Goal: Task Accomplishment & Management: Use online tool/utility

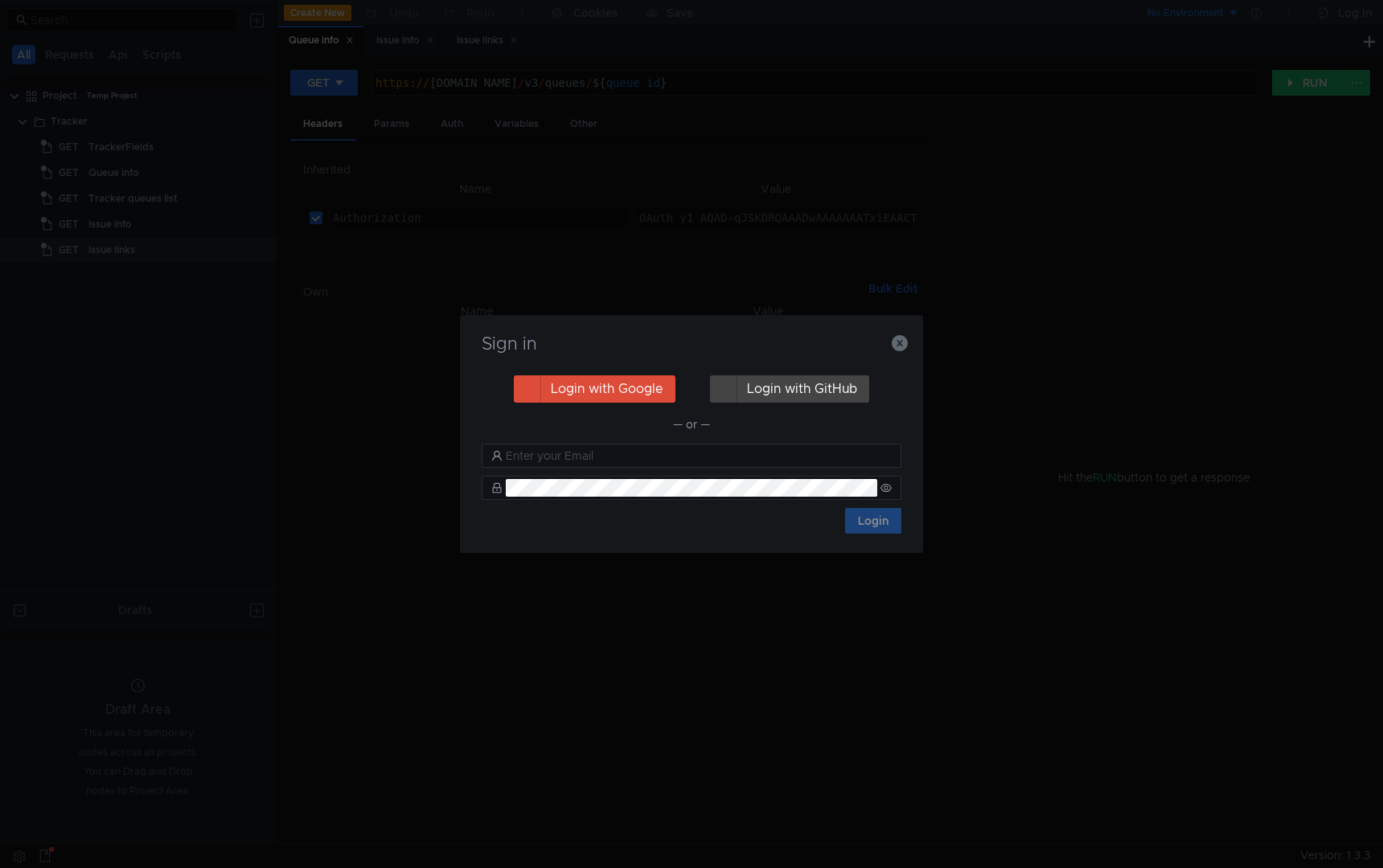
click at [909, 356] on div "Sign in Login with Google Login with GitHub — or — Login" at bounding box center [692, 434] width 463 height 238
click at [903, 348] on icon "button" at bounding box center [900, 343] width 16 height 16
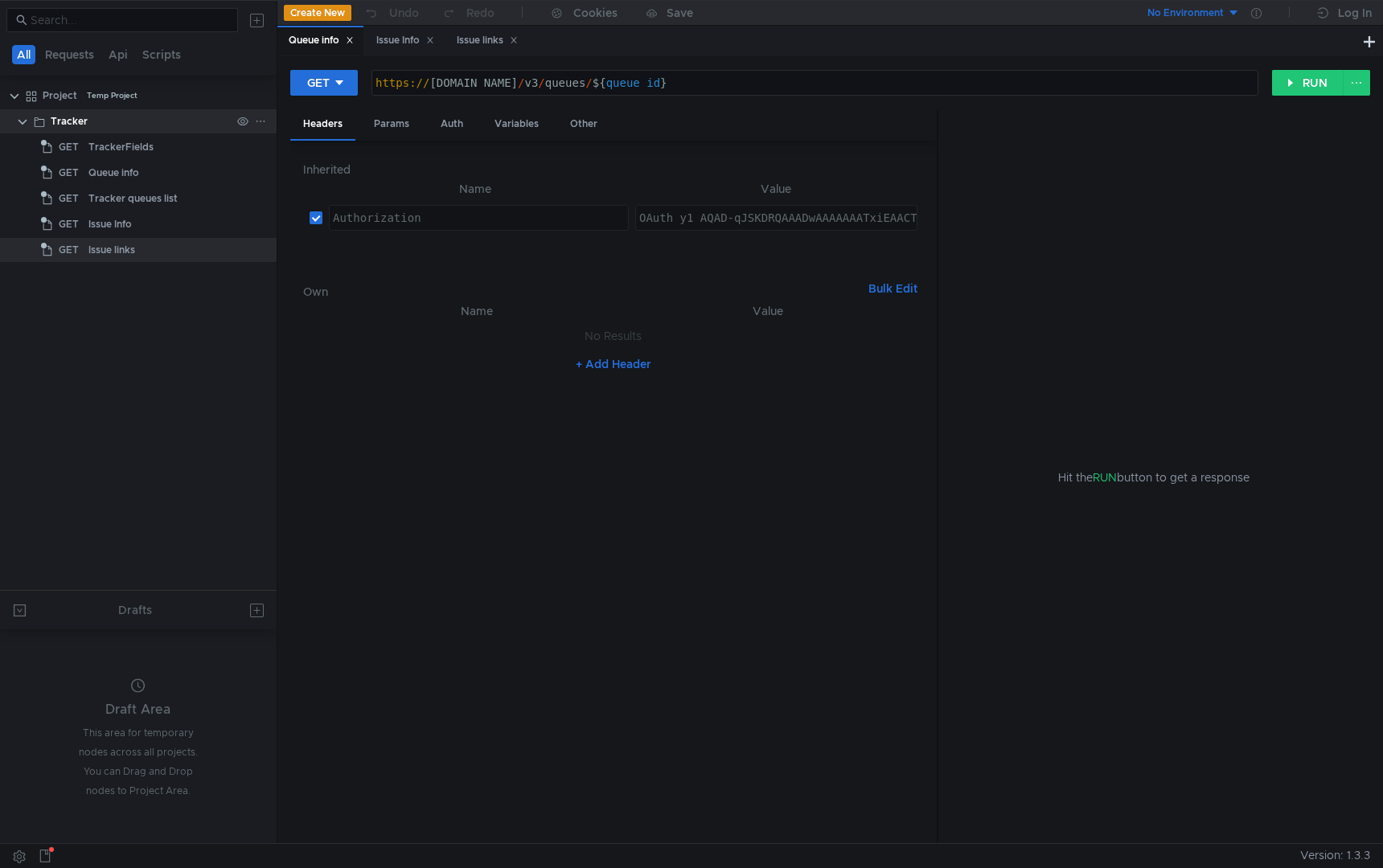
click at [24, 122] on clr-icon at bounding box center [22, 122] width 13 height 13
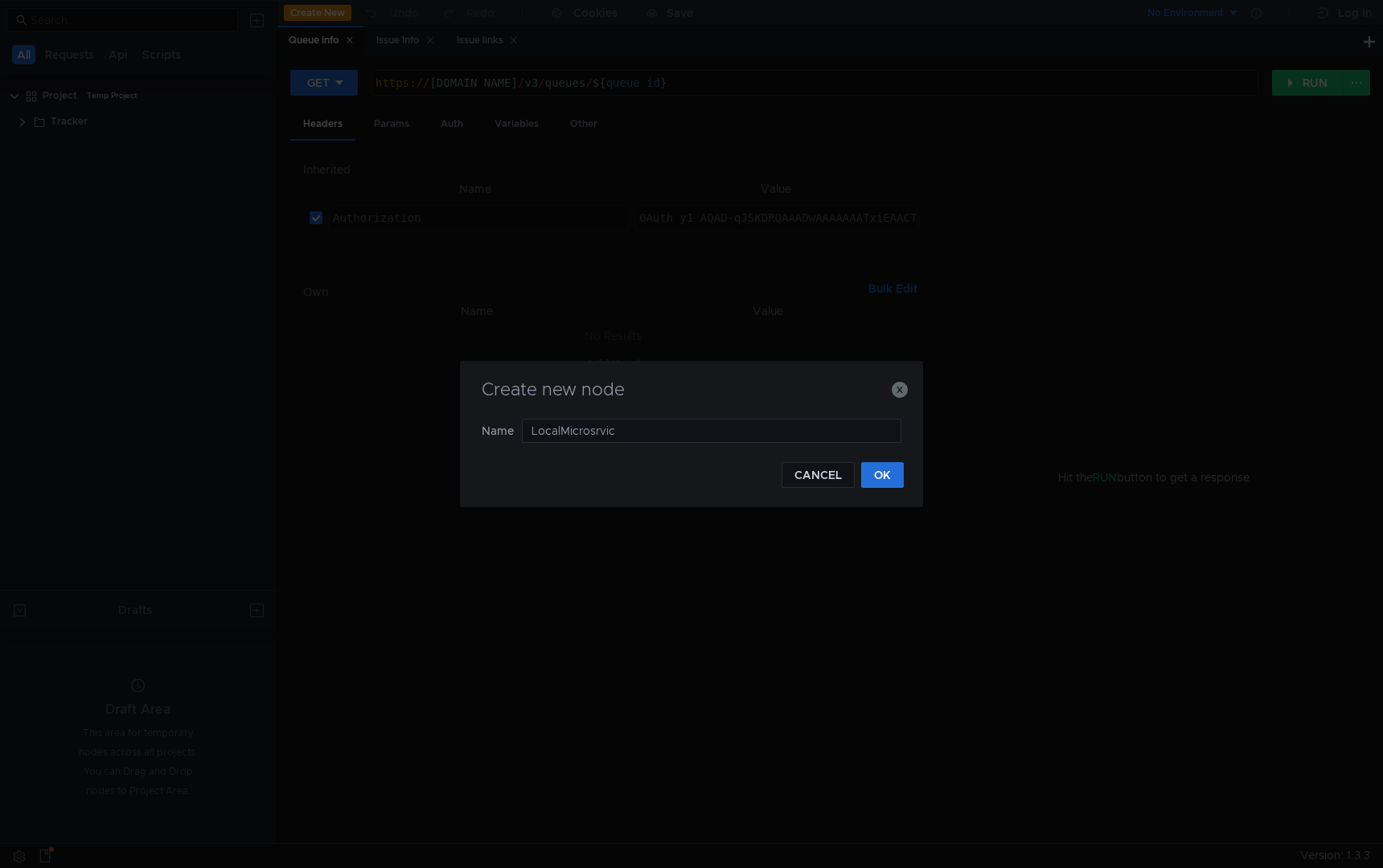
type input "LocalMicrosrvice"
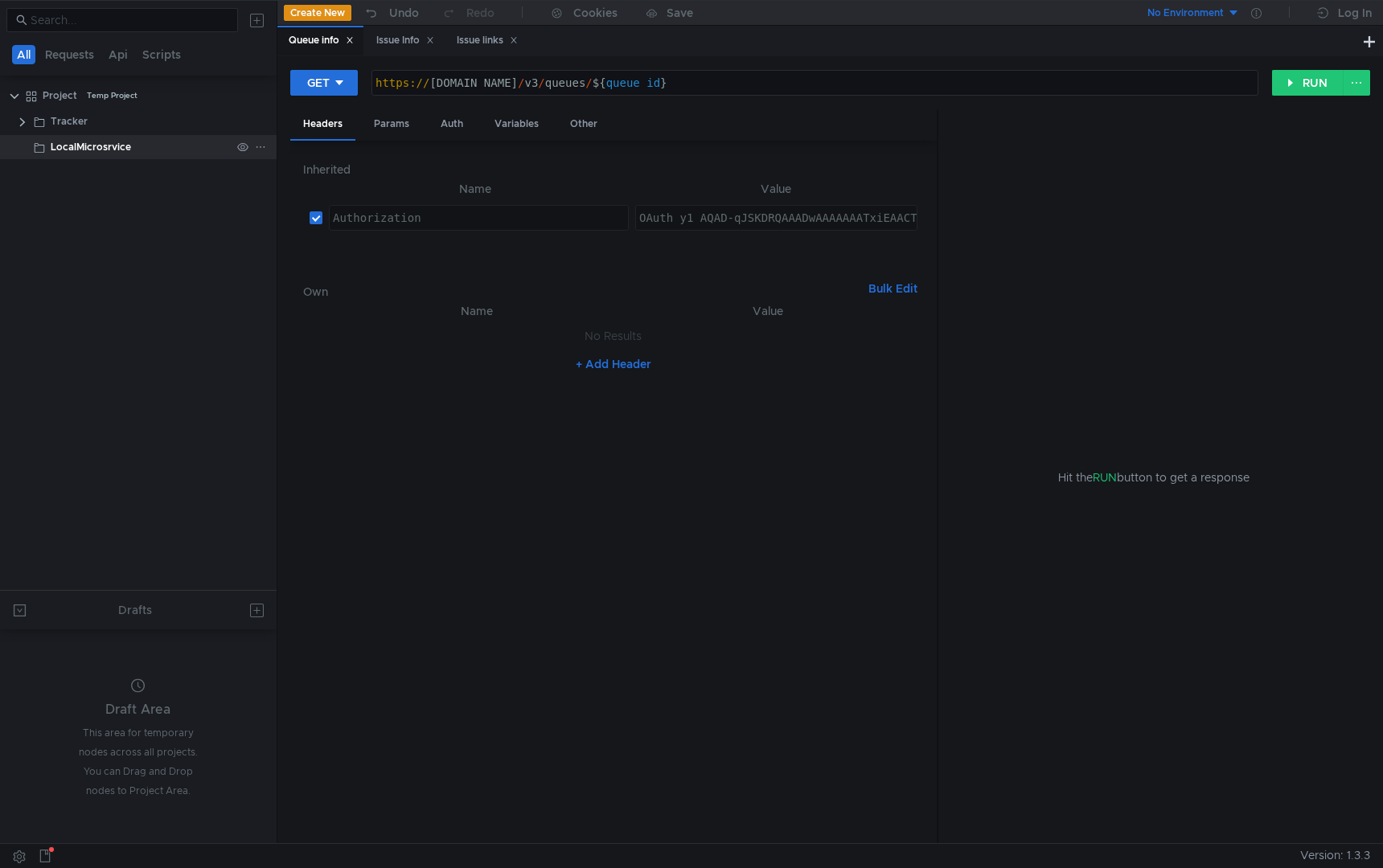
click at [32, 151] on div "LocalMicrosrvice" at bounding box center [152, 147] width 247 height 24
click at [261, 148] on icon at bounding box center [260, 146] width 11 height 11
click at [450, 180] on app-tour-anchor "Request" at bounding box center [429, 187] width 44 height 19
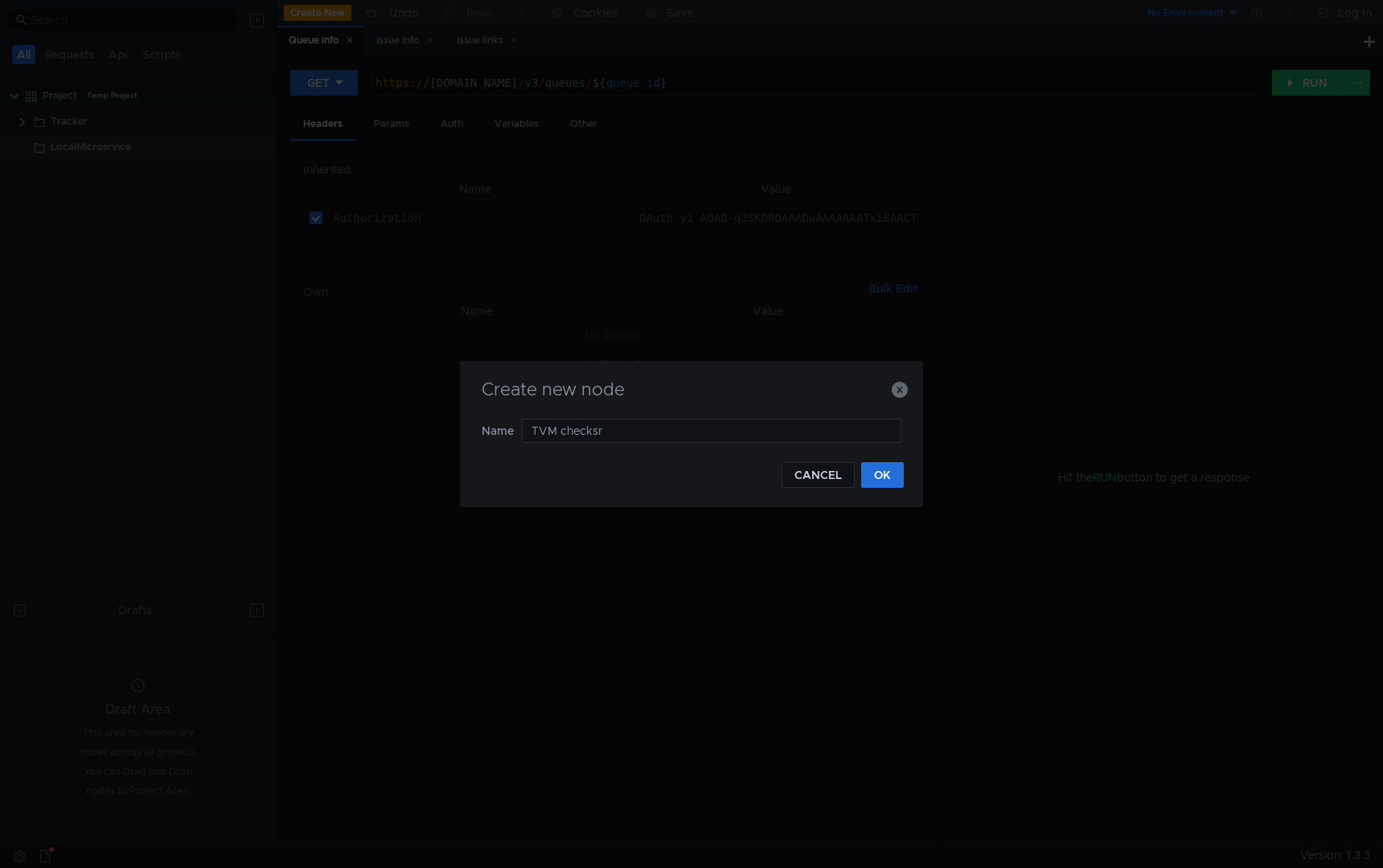
type input "TVM checksrv"
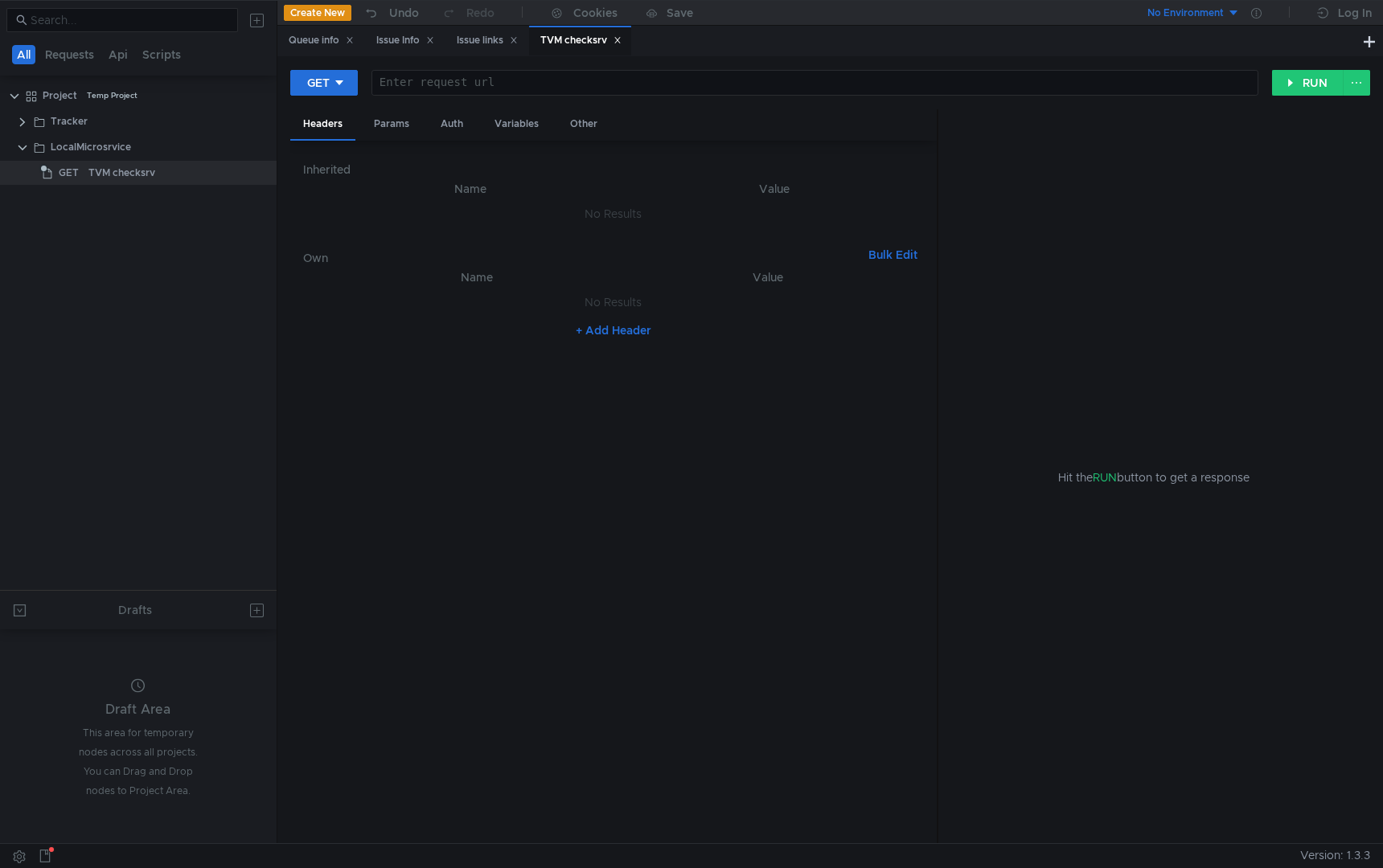
click at [650, 86] on div at bounding box center [815, 95] width 885 height 39
click at [550, 86] on div "http:// [TECHNICAL_ID]" at bounding box center [815, 95] width 885 height 39
paste textarea "1:2/tvm/checksrv?dst=mf-fintech-testing"
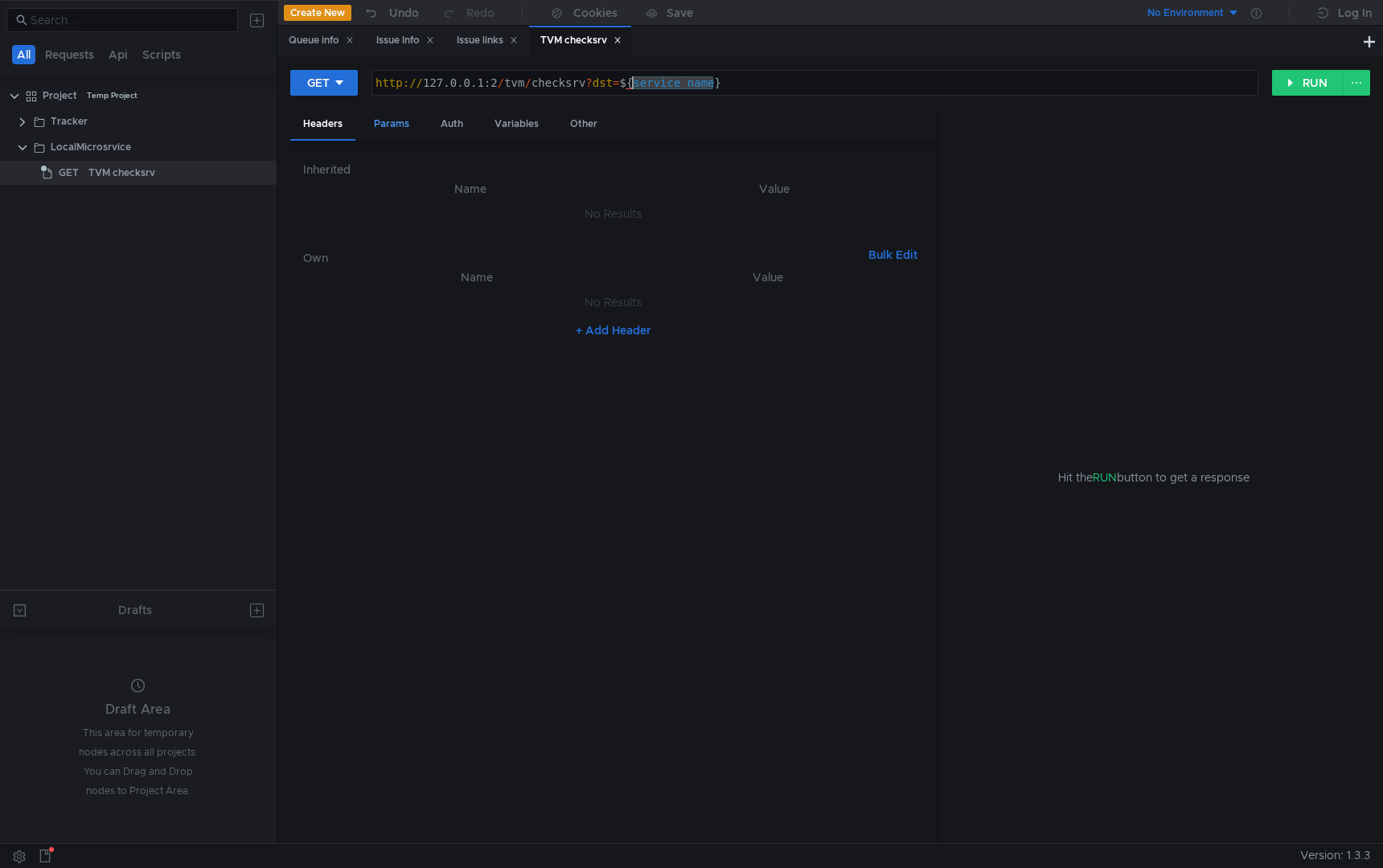
type textarea "http://127.0.0.1:2/tvm/checksrv?dst=${service_name}"
click at [396, 125] on div "Params" at bounding box center [391, 124] width 62 height 30
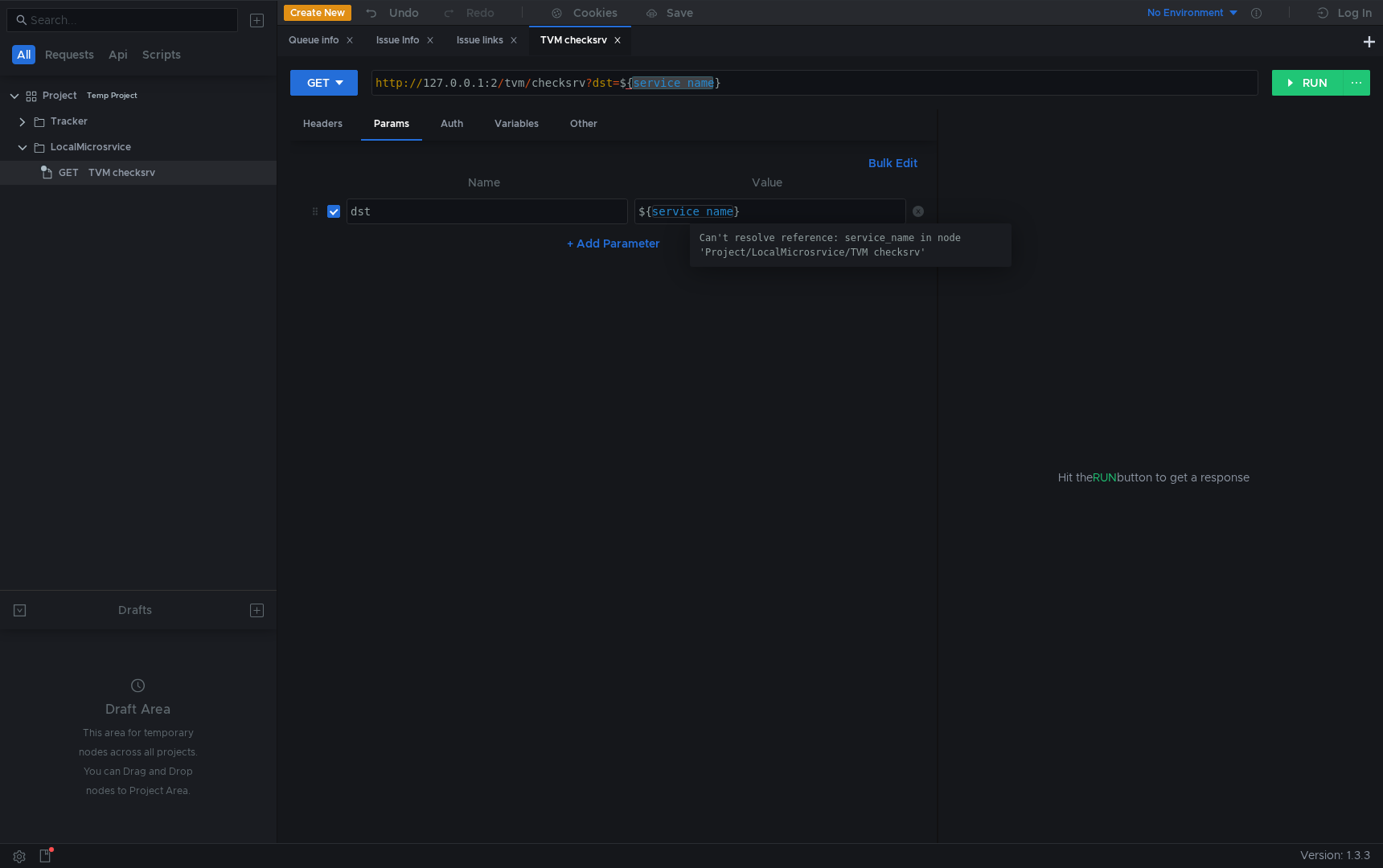
type textarea "${service_name}"
click at [679, 204] on div "${ service_name }" at bounding box center [770, 212] width 270 height 24
type textarea "${service_name}"
click at [575, 377] on nz-table "Name Value dst הההההההההההההההההההההההההההההההההההההההההההההההההההההההההההההההה…" at bounding box center [613, 502] width 621 height 658
click at [517, 133] on div "Variables" at bounding box center [517, 124] width 70 height 30
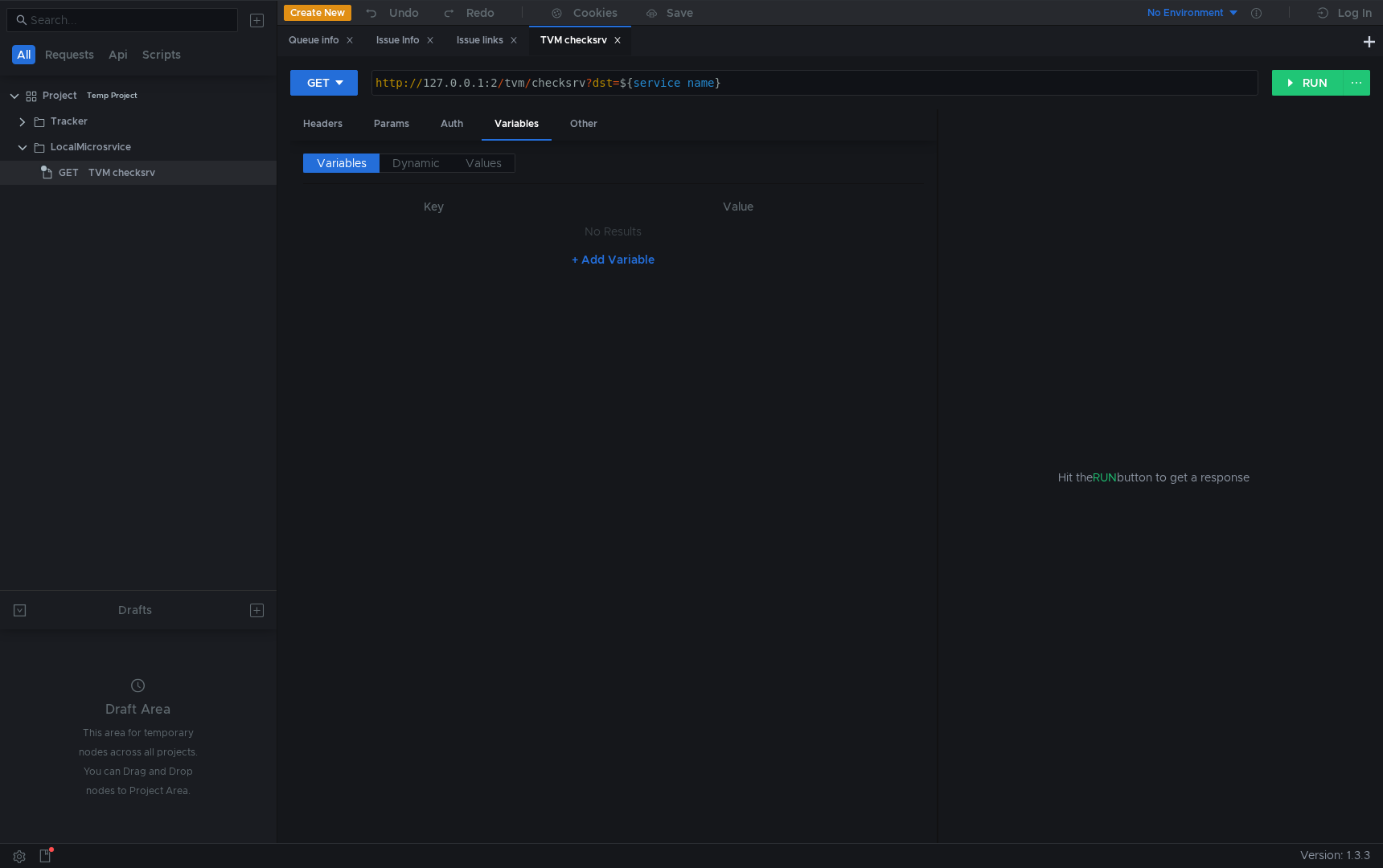
click at [596, 250] on button "+ Add Variable" at bounding box center [612, 259] width 108 height 26
click at [468, 243] on div at bounding box center [427, 248] width 234 height 39
paste textarea "service_name"
type textarea "service_name"
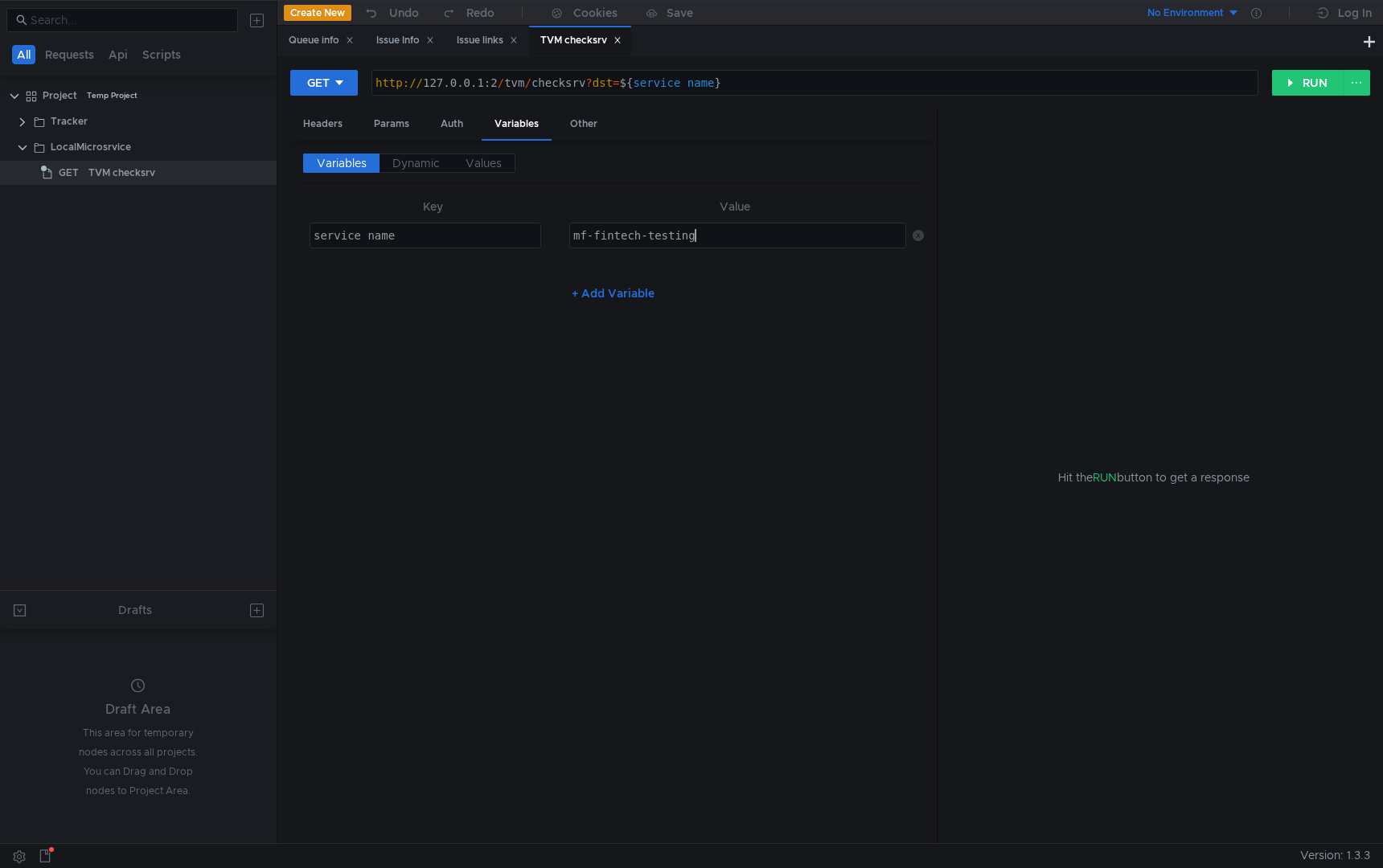
type textarea "mf-fintech-testing"
click at [716, 452] on div "Variables Dynamic Values Key Value service_name service_name הההההההההההההההההה…" at bounding box center [613, 493] width 621 height 677
click at [442, 128] on div "Auth" at bounding box center [452, 124] width 49 height 30
click at [402, 128] on div "Params" at bounding box center [391, 124] width 62 height 30
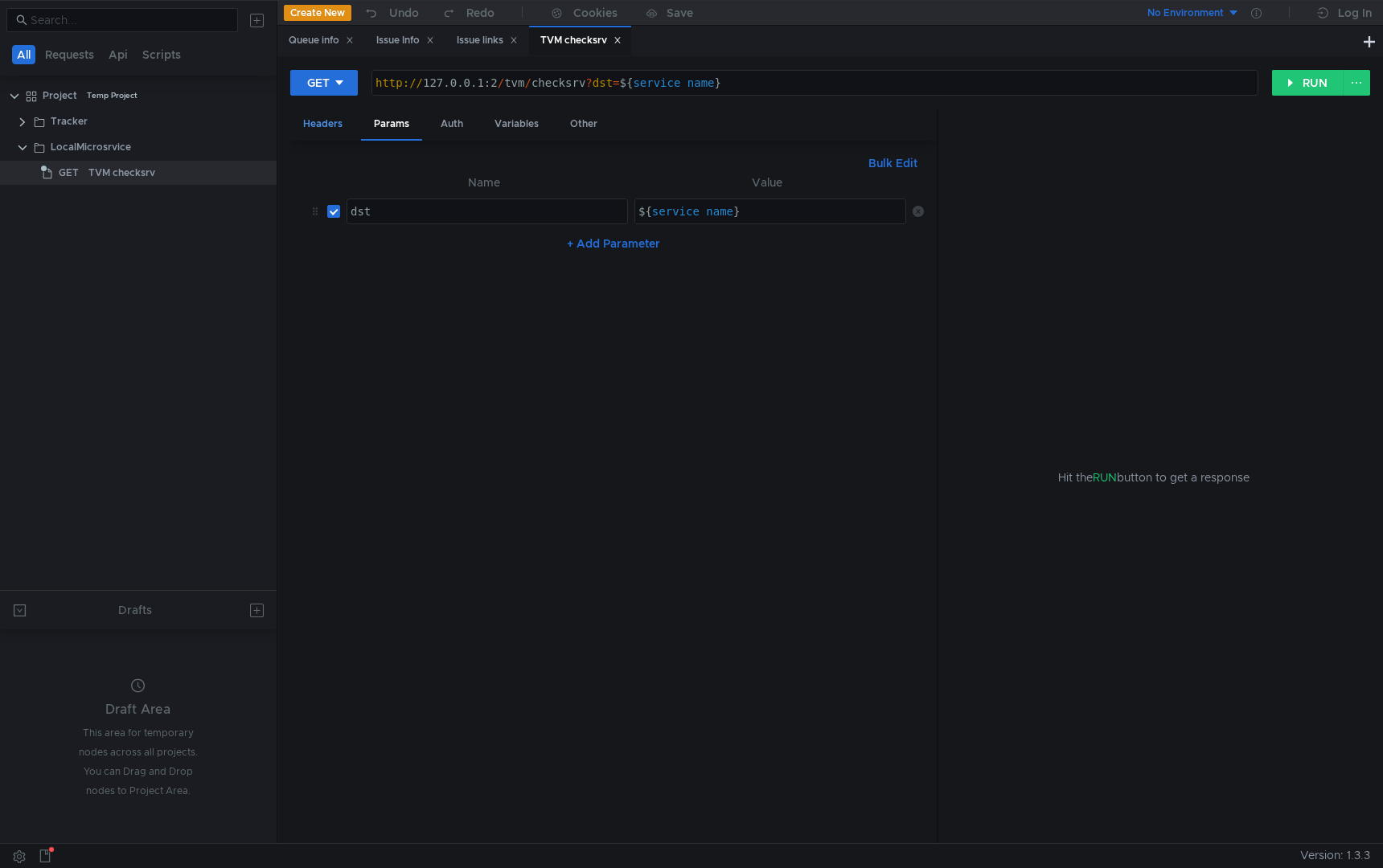
click at [335, 120] on div "Headers" at bounding box center [323, 124] width 66 height 30
click at [1297, 81] on button "RUN" at bounding box center [1307, 82] width 72 height 26
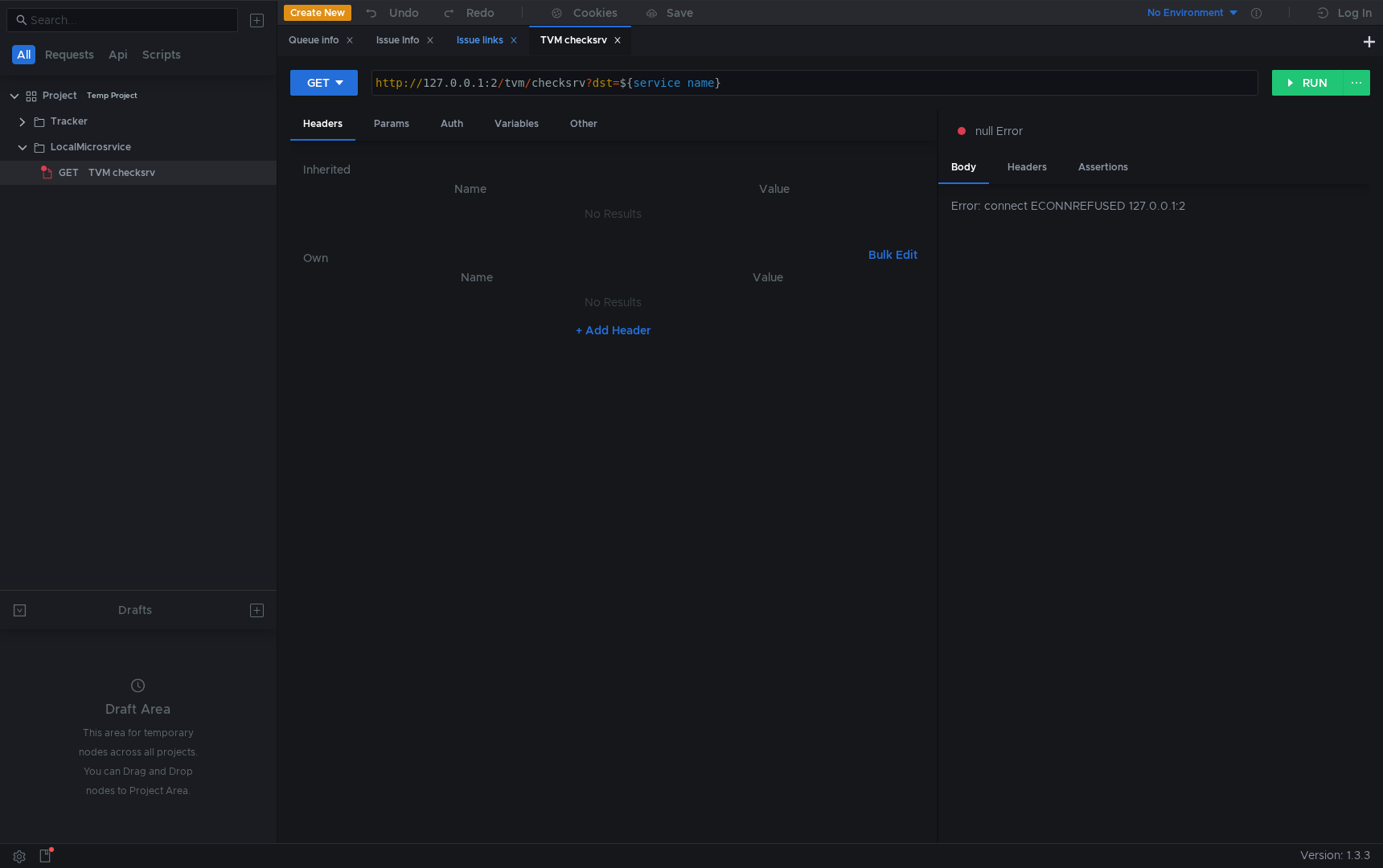
click at [518, 36] on icon at bounding box center [514, 40] width 8 height 8
click at [434, 40] on icon at bounding box center [430, 40] width 8 height 8
click at [353, 42] on icon at bounding box center [350, 40] width 8 height 8
click at [603, 326] on button "+ Add Header" at bounding box center [613, 330] width 88 height 19
click at [469, 303] on div at bounding box center [488, 319] width 280 height 39
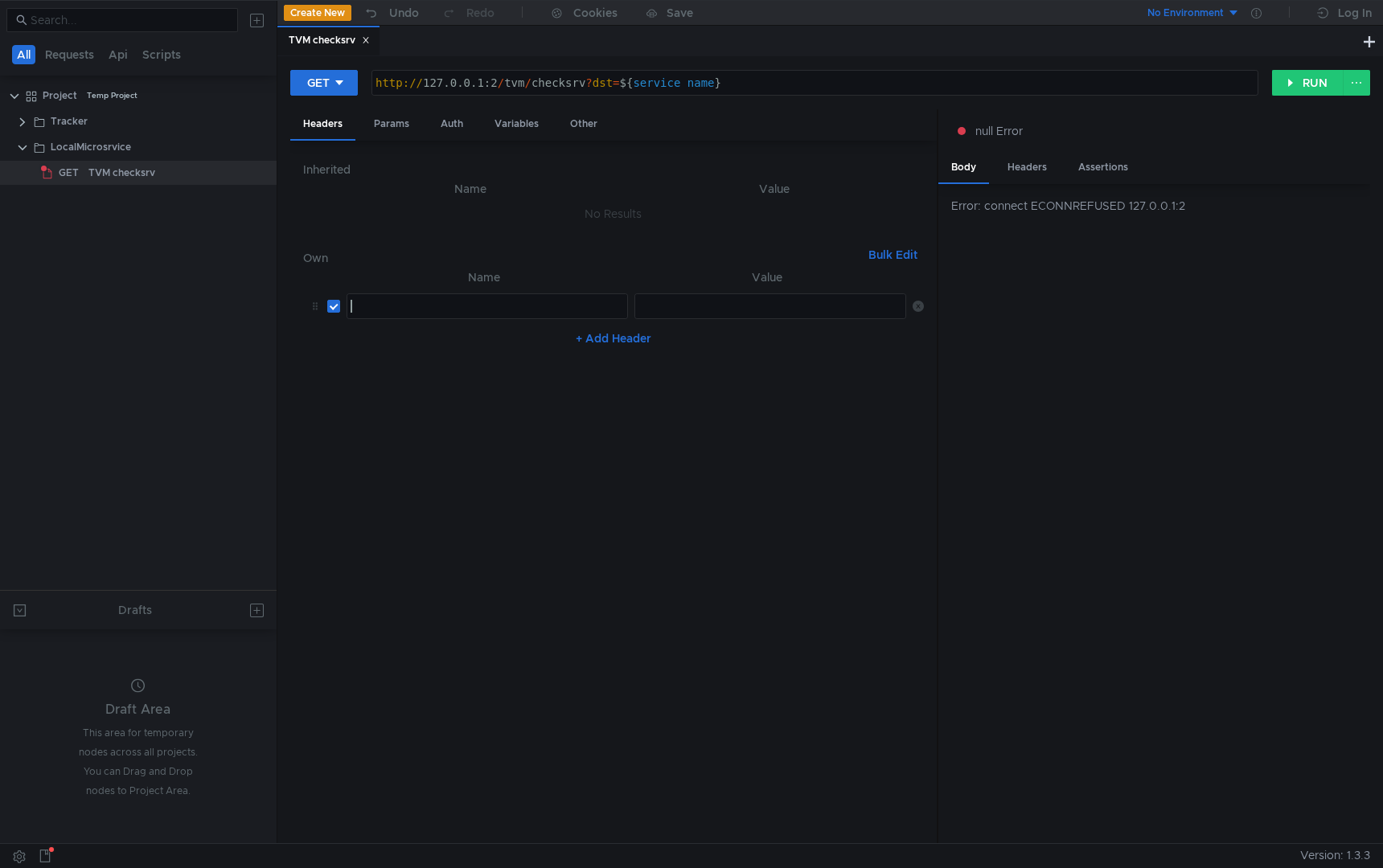
paste textarea "x-ya-service-ticket"
type textarea "x-ya-service-ticket"
click at [688, 300] on div at bounding box center [771, 319] width 272 height 39
paste textarea "2063337"
type textarea "2063337"
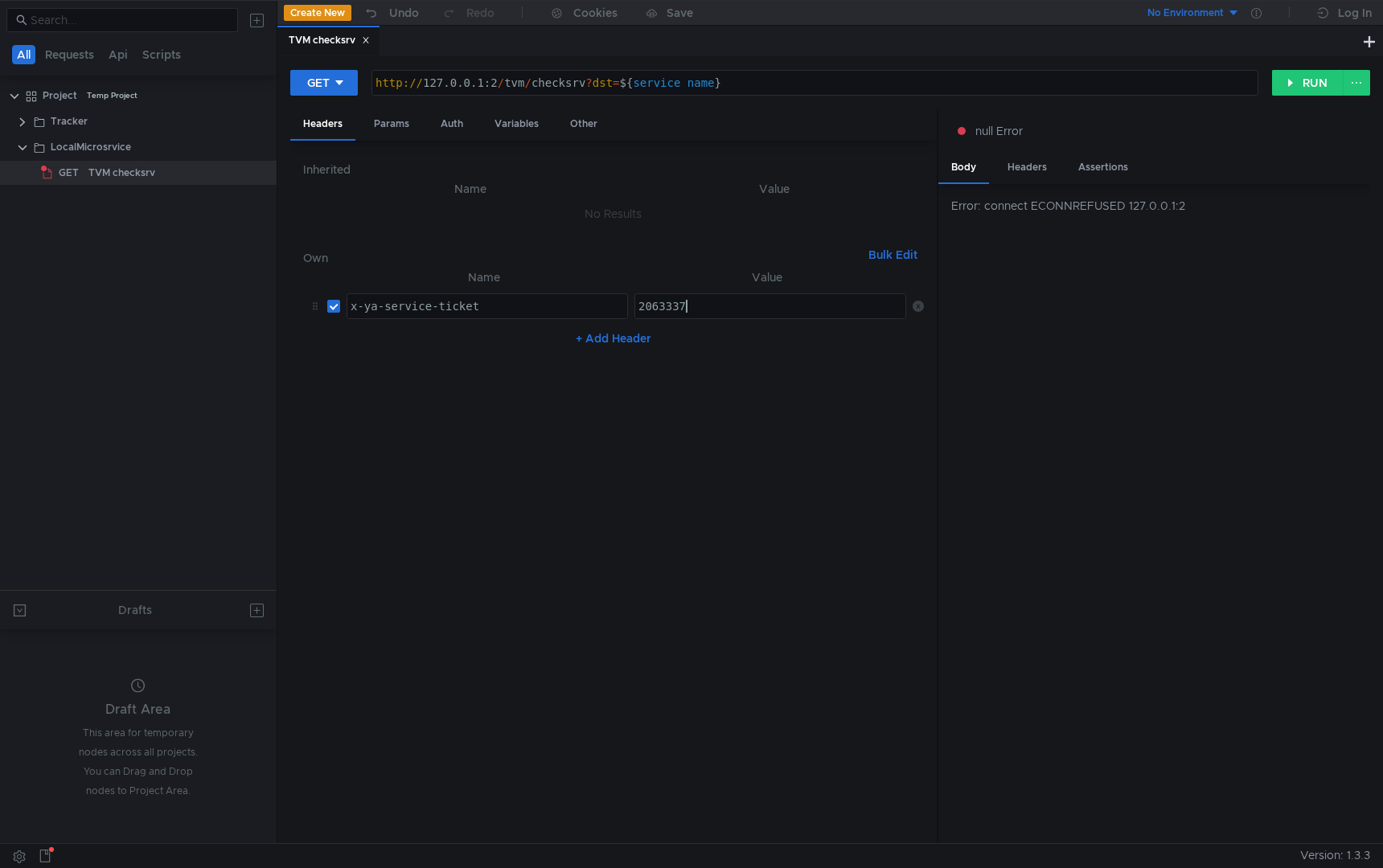
click at [732, 385] on nz-table "Name Value x-ya-service-ticket x-ya-service-ticket הההההההההההההההההההההההההההה…" at bounding box center [613, 548] width 621 height 563
click at [895, 407] on nz-table "Name Value x-ya-service-ticket x-ya-service-ticket הההההההההההההההההההההההההההה…" at bounding box center [613, 548] width 621 height 563
click at [1307, 78] on button "RUN" at bounding box center [1307, 82] width 72 height 26
click at [1353, 81] on button at bounding box center [1357, 82] width 28 height 26
click at [1299, 196] on div at bounding box center [692, 434] width 1383 height 868
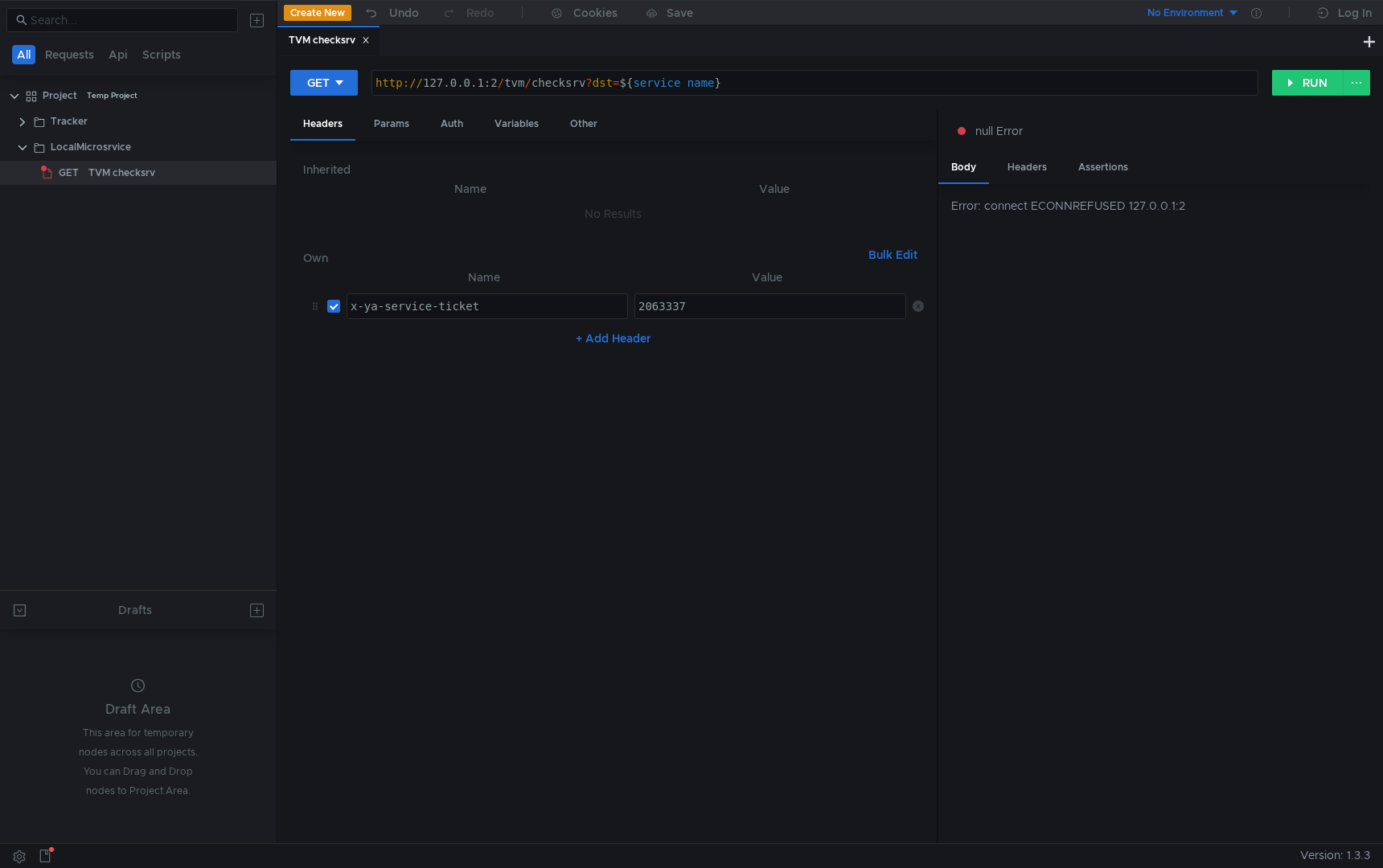
click at [781, 111] on div "Headers Params Auth Variables Other" at bounding box center [613, 125] width 647 height 32
click at [571, 121] on div "Other" at bounding box center [583, 124] width 53 height 30
click at [331, 126] on div "Headers" at bounding box center [323, 124] width 66 height 30
click at [344, 80] on icon at bounding box center [339, 82] width 11 height 11
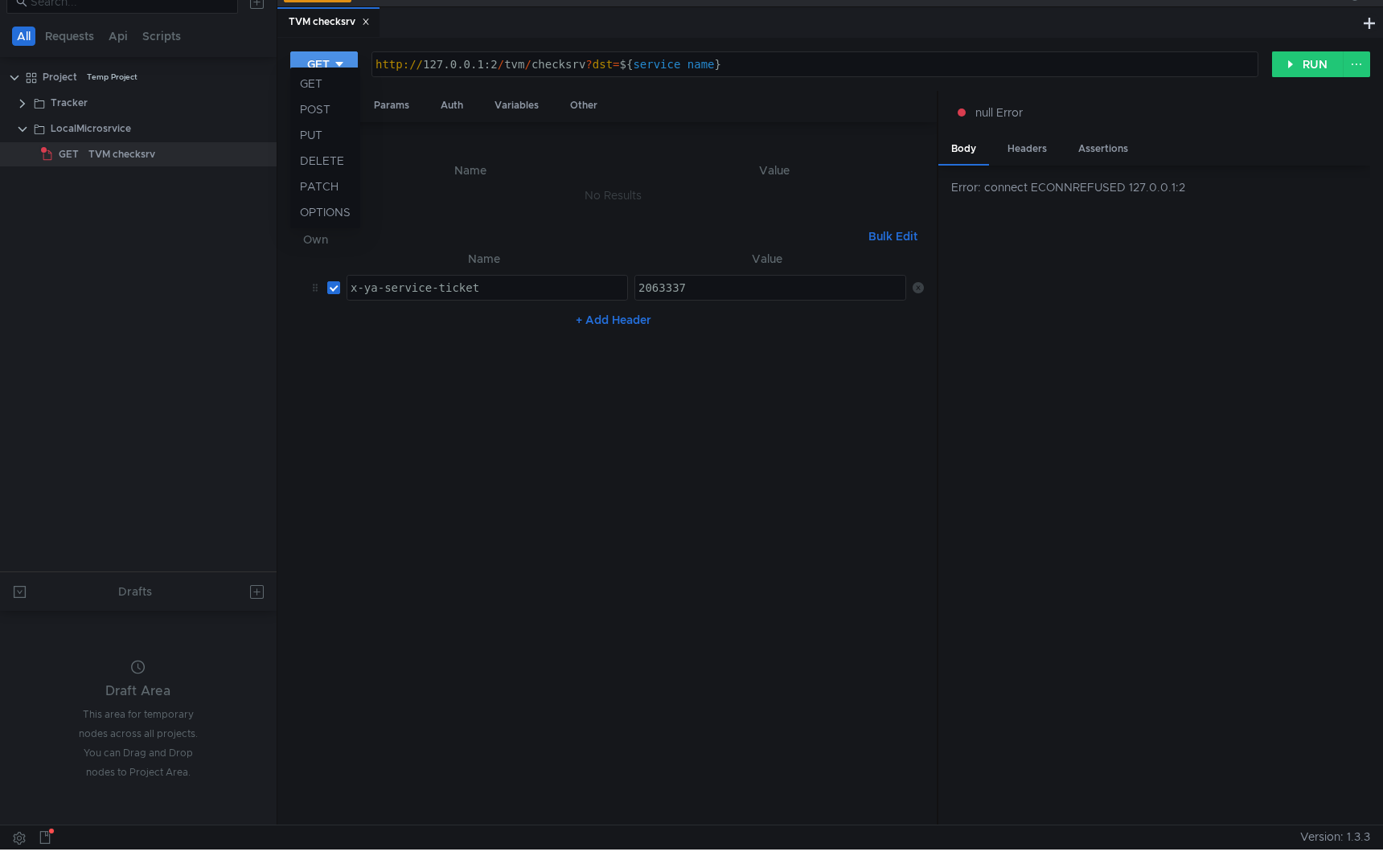
scroll to position [0, 0]
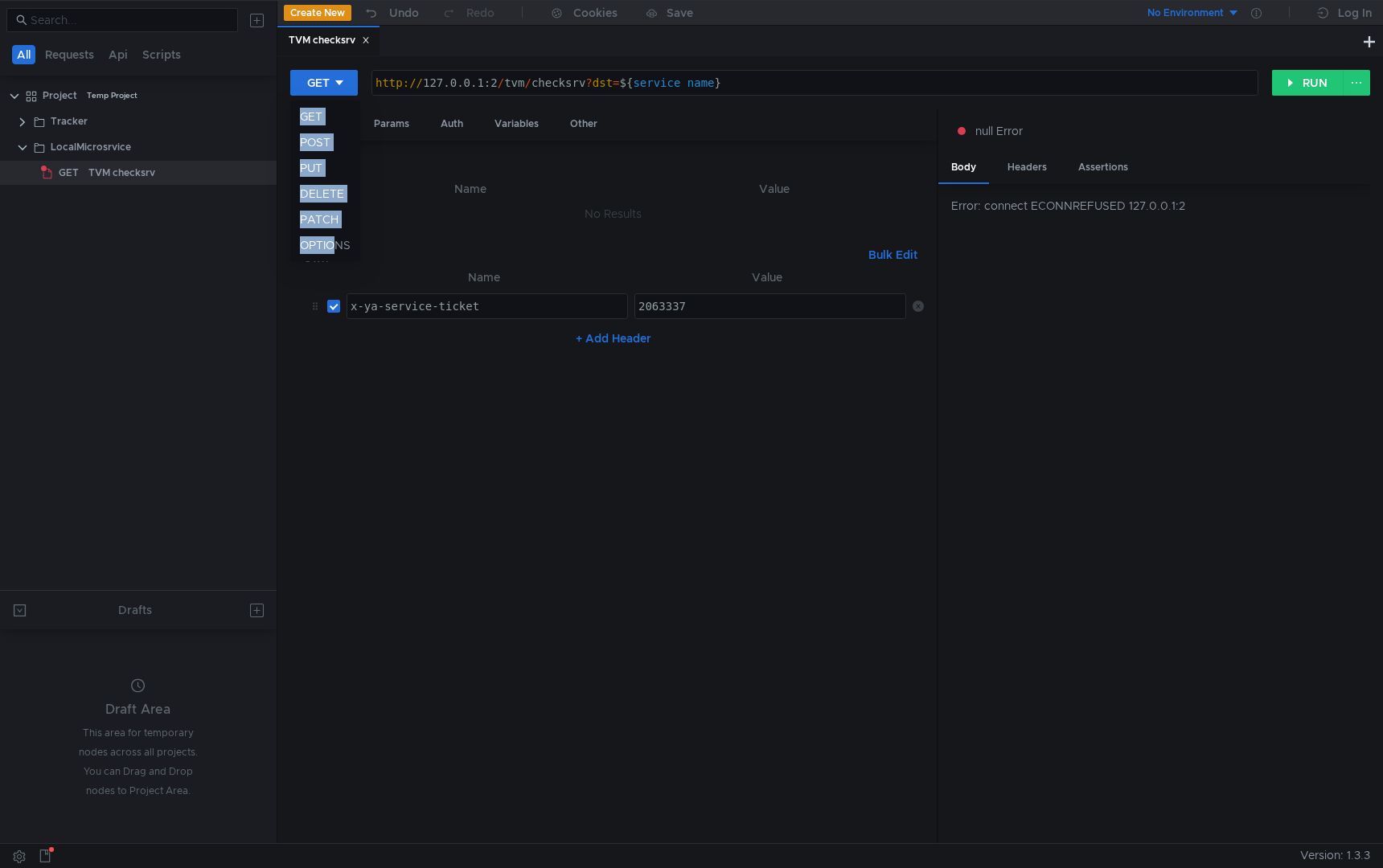
drag, startPoint x: 328, startPoint y: 242, endPoint x: 384, endPoint y: 221, distance: 59.8
click at [382, 216] on div "GET POST PUT DELETE PATCH OPTIONS" at bounding box center [692, 434] width 1383 height 868
click at [346, 78] on div at bounding box center [692, 434] width 1383 height 868
click at [413, 39] on div "TVM checksrv" at bounding box center [818, 41] width 1082 height 31
click at [331, 39] on div "TVM checksrv" at bounding box center [330, 40] width 81 height 17
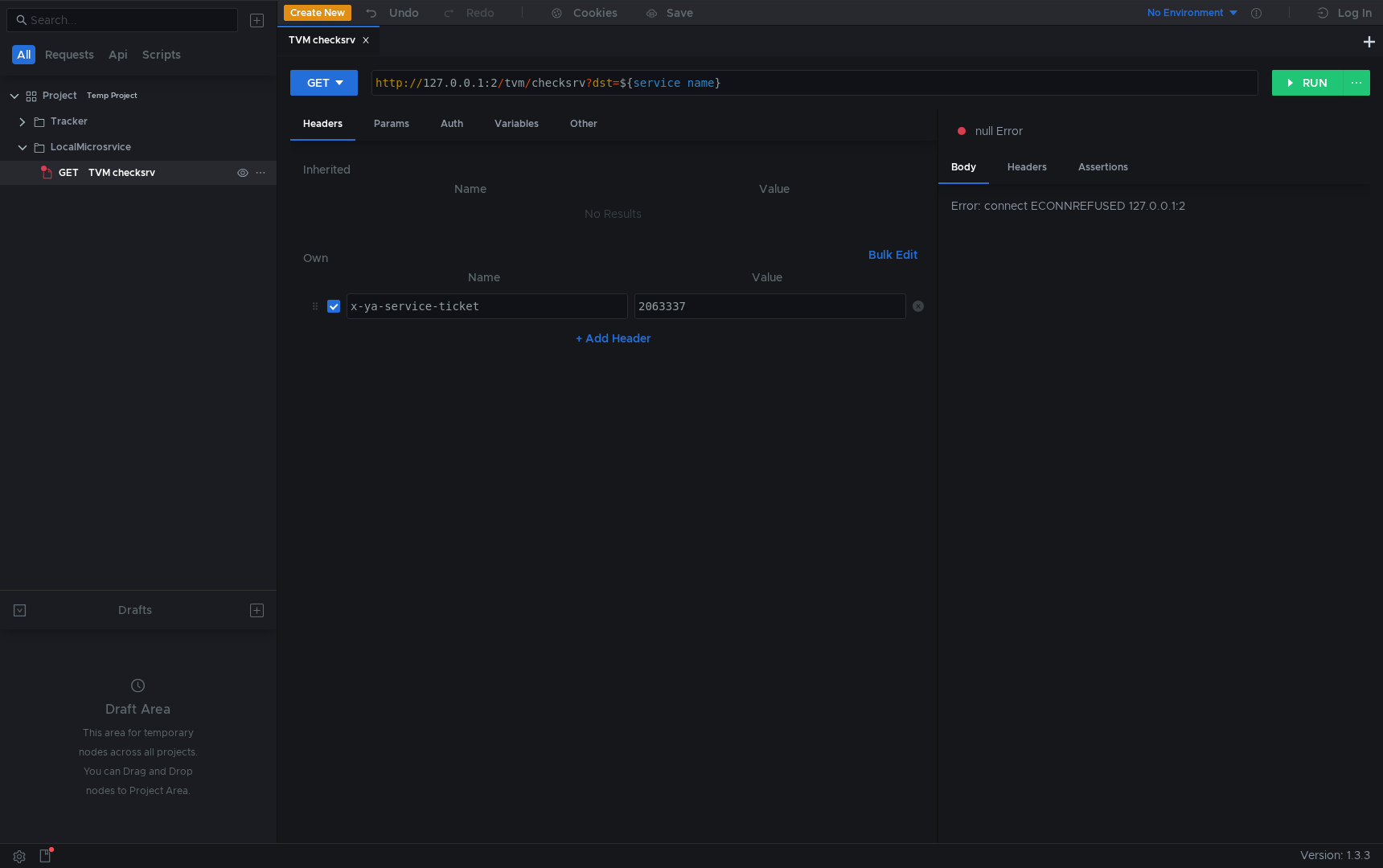
click at [155, 172] on div "TVM checksrv" at bounding box center [159, 173] width 142 height 24
click at [263, 171] on icon at bounding box center [260, 172] width 11 height 11
click at [324, 340] on button "Share" at bounding box center [326, 339] width 128 height 24
click at [262, 174] on icon at bounding box center [260, 172] width 11 height 11
click at [215, 281] on div at bounding box center [692, 434] width 1383 height 868
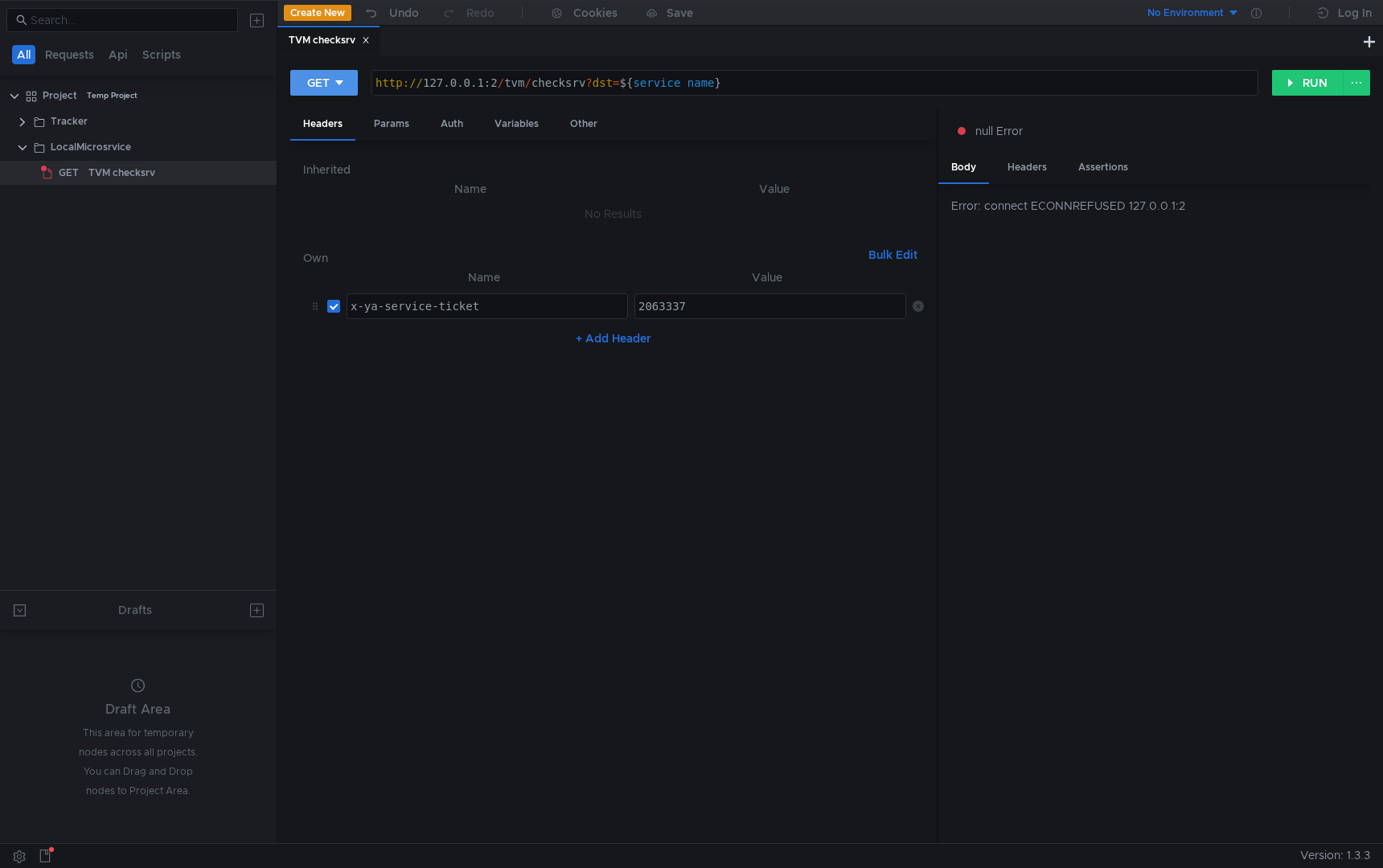
click at [348, 86] on button "GET" at bounding box center [324, 82] width 68 height 26
click at [348, 86] on div at bounding box center [692, 434] width 1383 height 868
click at [744, 83] on div "http:// 127.0.0.1:2 / tvm / checksrv ? dst = ${ service_name }" at bounding box center [815, 95] width 885 height 39
click at [691, 303] on div "2063337" at bounding box center [771, 319] width 272 height 39
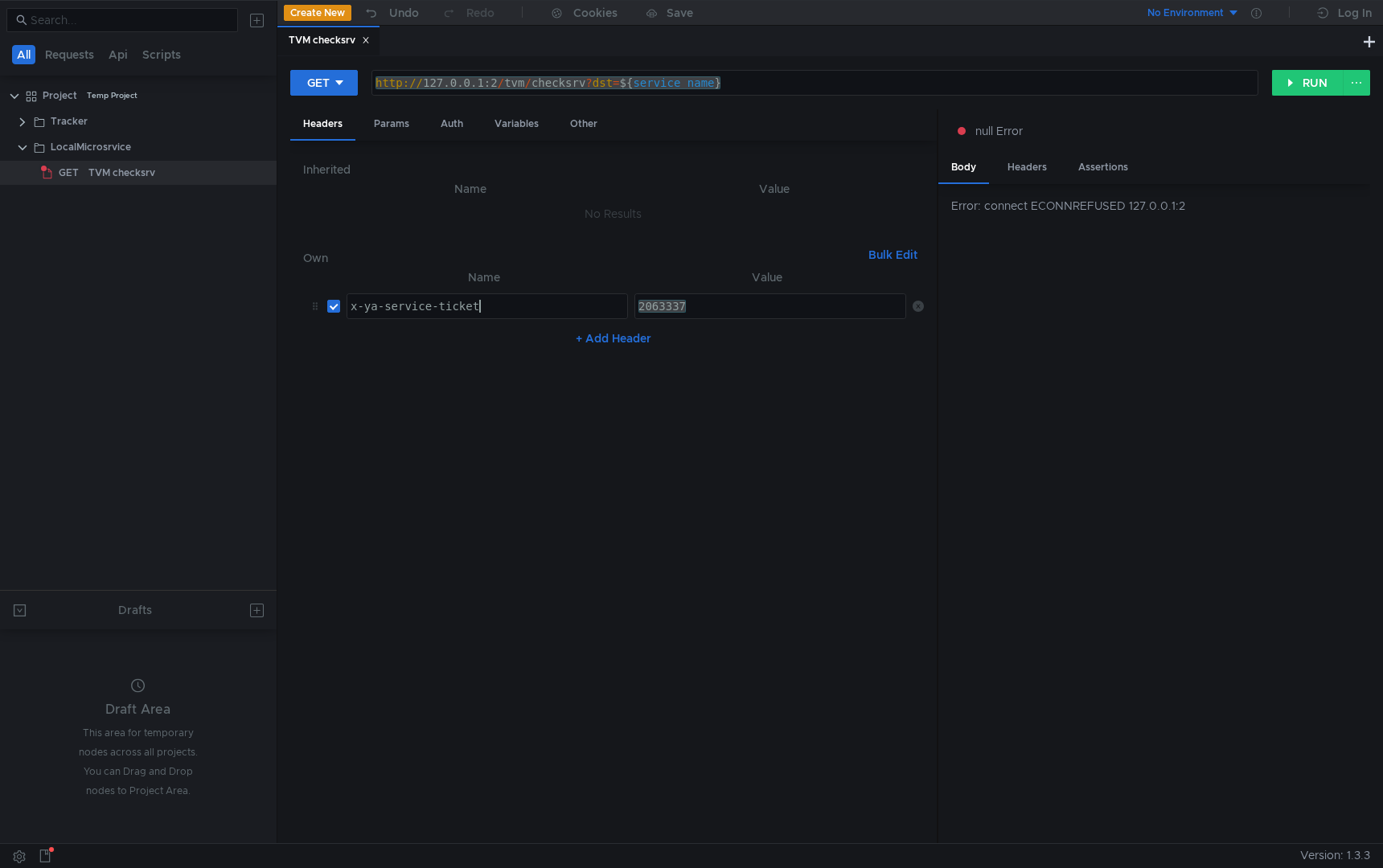
click at [556, 303] on div "x-ya-service-ticket" at bounding box center [488, 319] width 280 height 39
click at [697, 306] on div "2063337" at bounding box center [771, 319] width 272 height 39
click at [373, 43] on div "TVM checksrv" at bounding box center [328, 41] width 102 height 31
click at [258, 147] on icon at bounding box center [260, 146] width 11 height 11
click at [321, 275] on button "Remove node" at bounding box center [326, 265] width 128 height 24
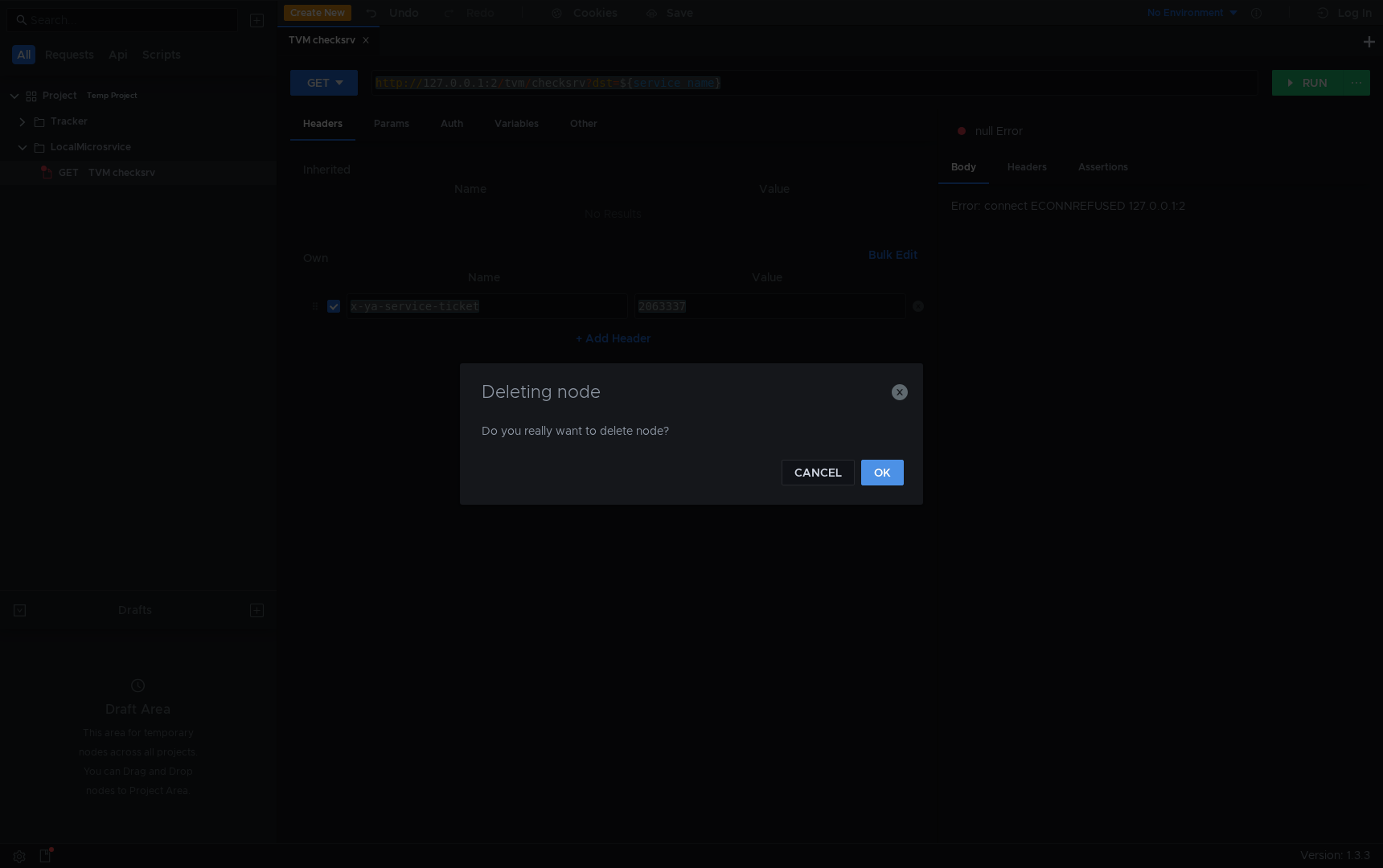
click at [867, 464] on button "OK" at bounding box center [882, 473] width 43 height 26
